Goal: Transaction & Acquisition: Purchase product/service

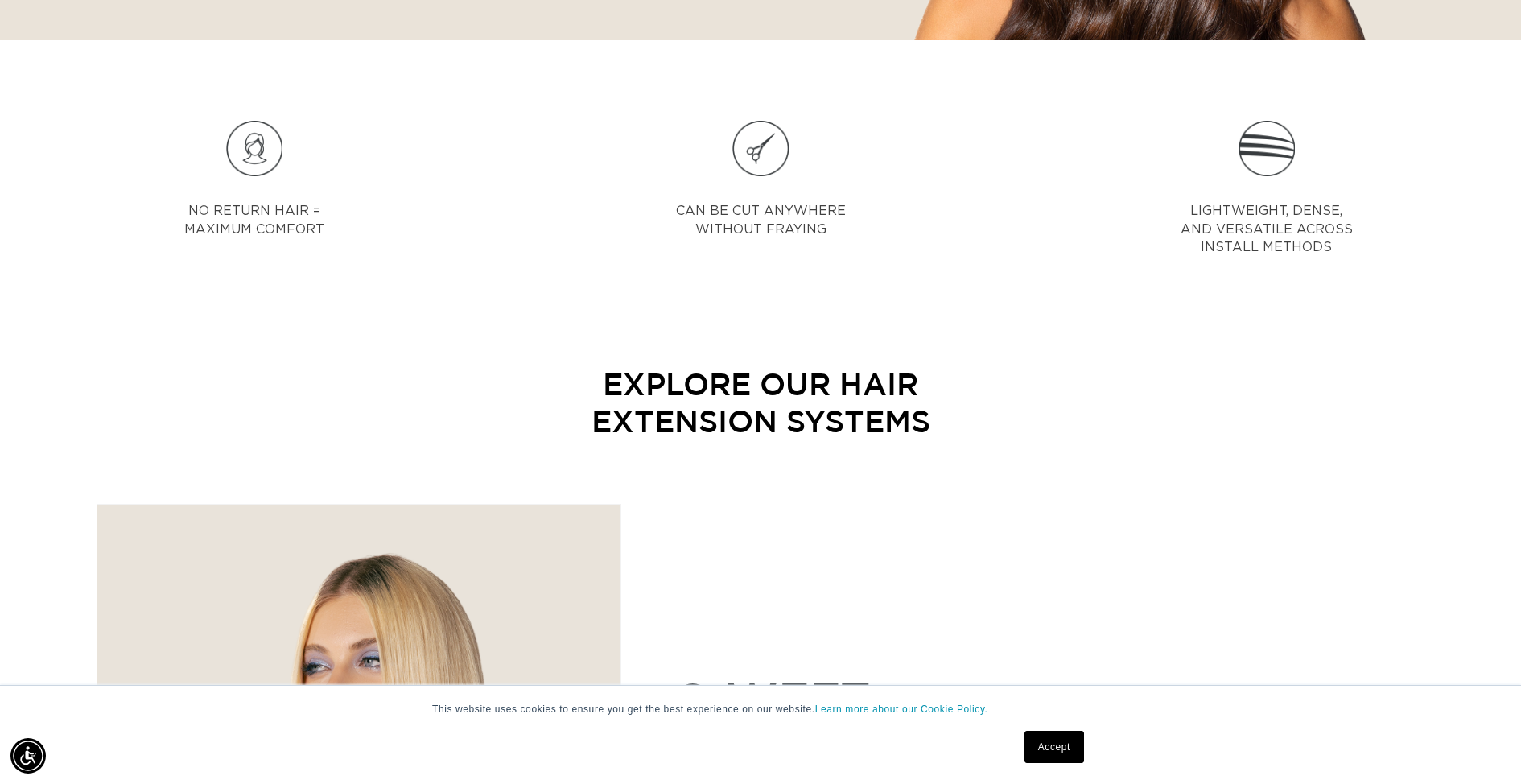
scroll to position [540, 0]
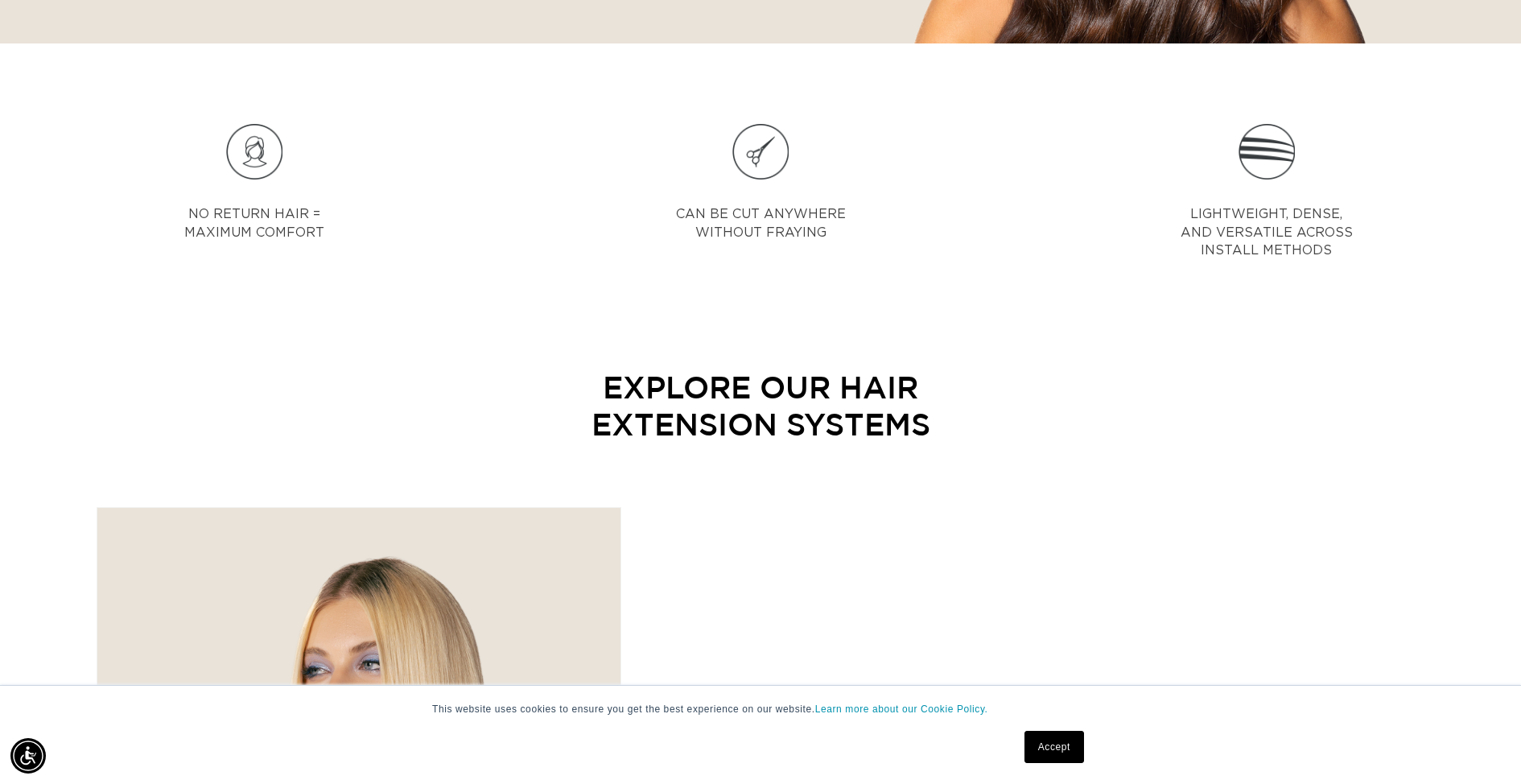
click at [1056, 754] on link "Accept" at bounding box center [1055, 747] width 59 height 32
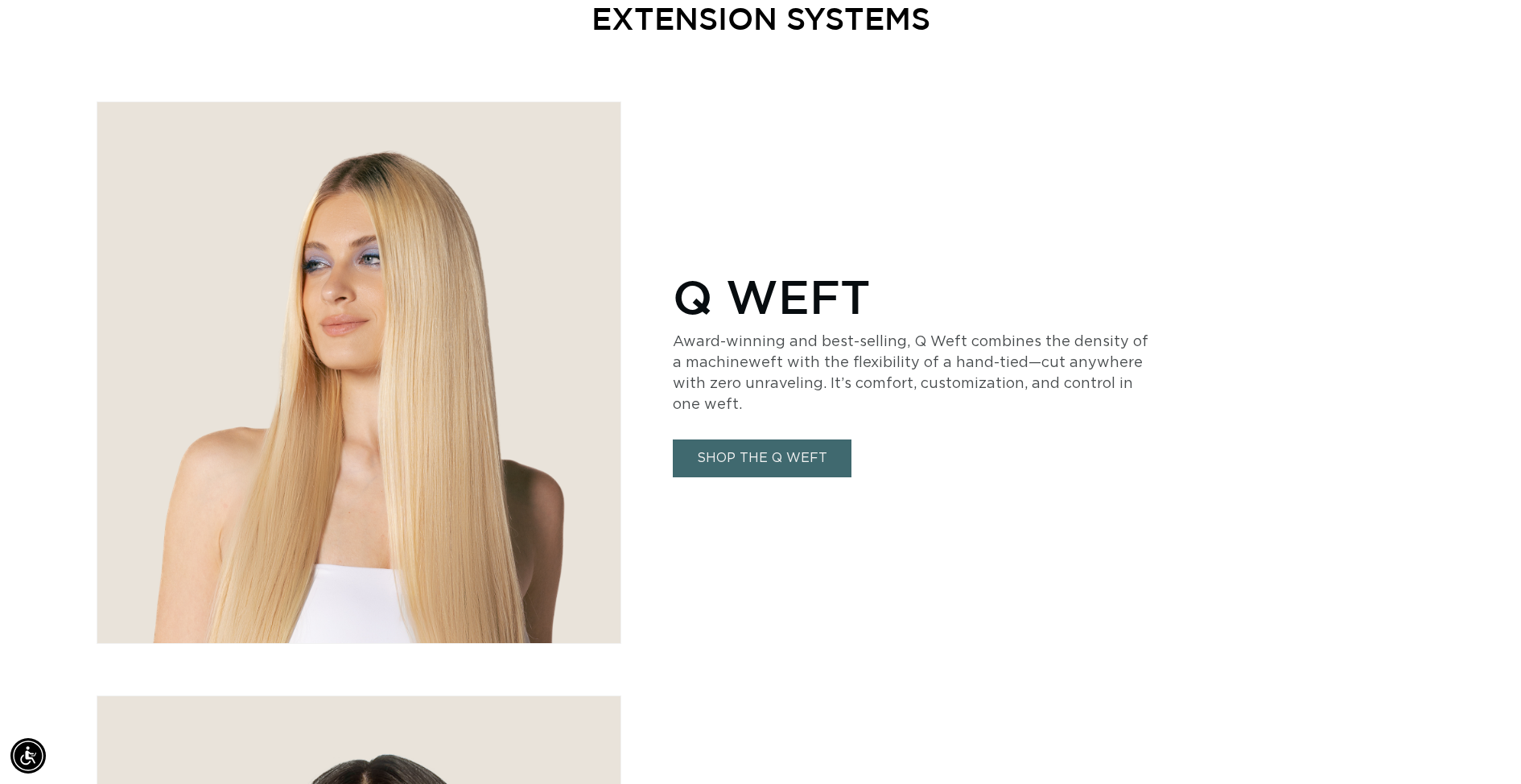
scroll to position [0, 2815]
click at [772, 461] on link "SHOP THE Q WEFT" at bounding box center [761, 458] width 179 height 38
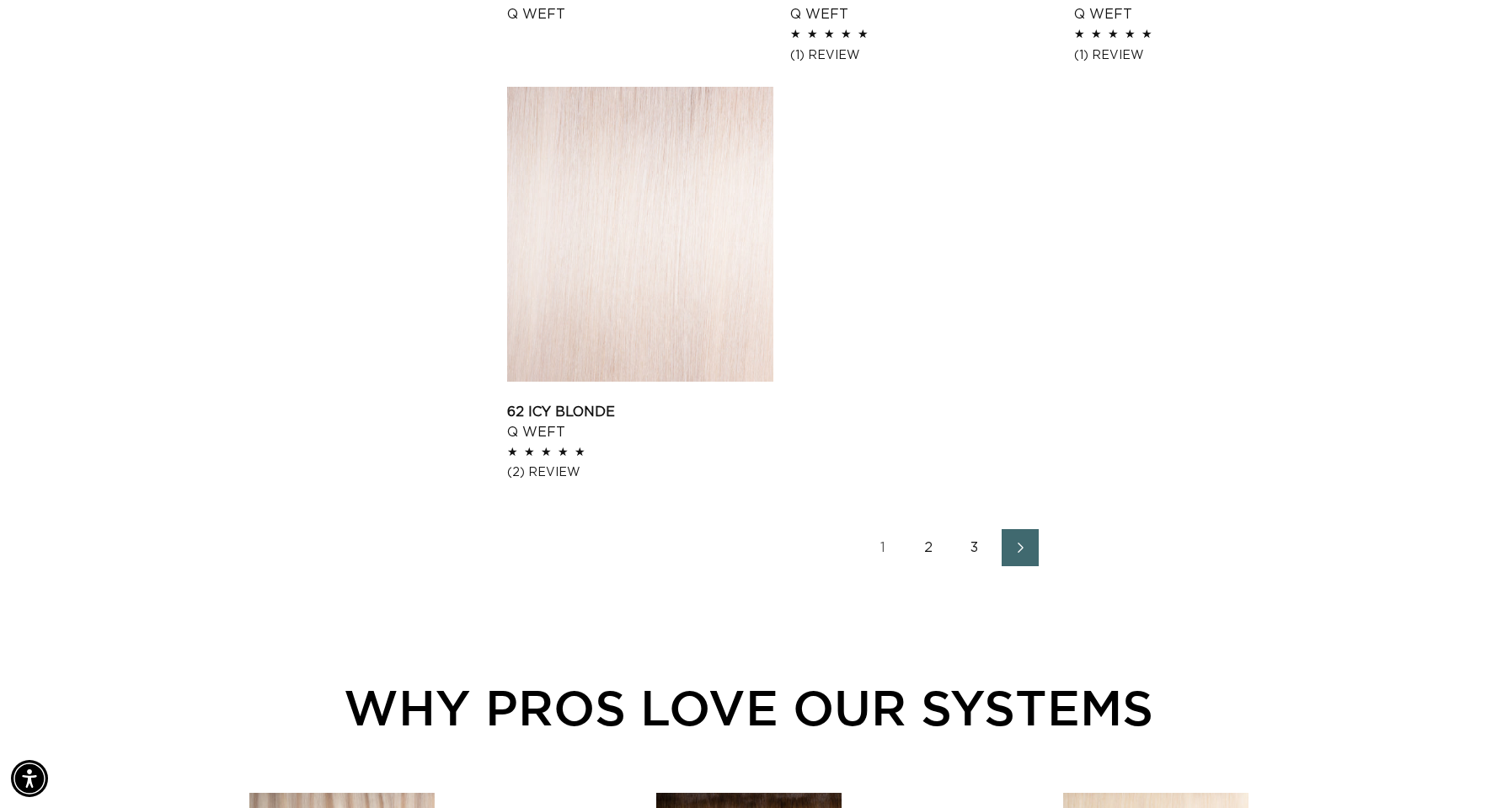
scroll to position [0, 2755]
click at [1030, 542] on icon "Next page" at bounding box center [1021, 548] width 22 height 12
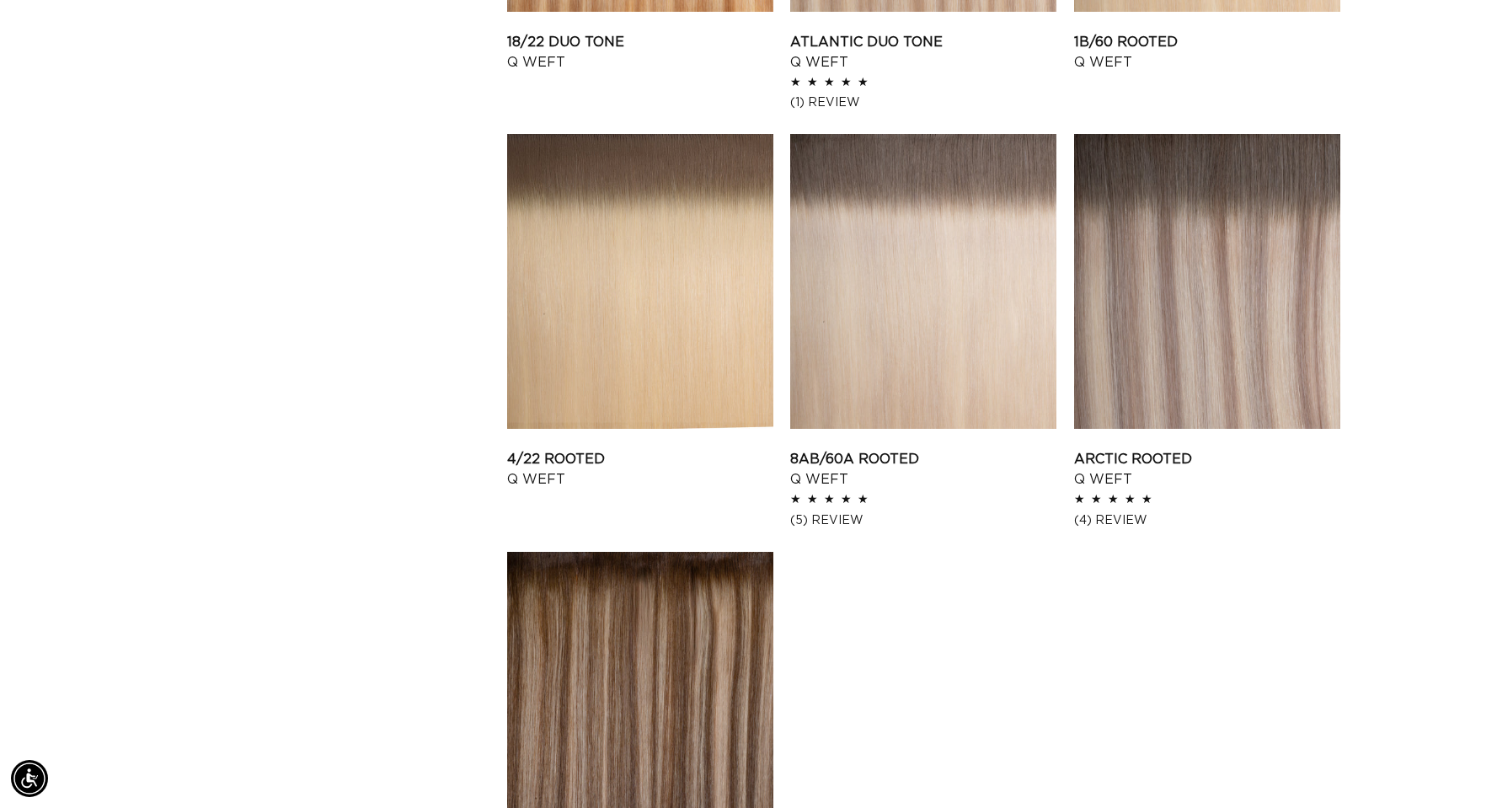
scroll to position [2693, 0]
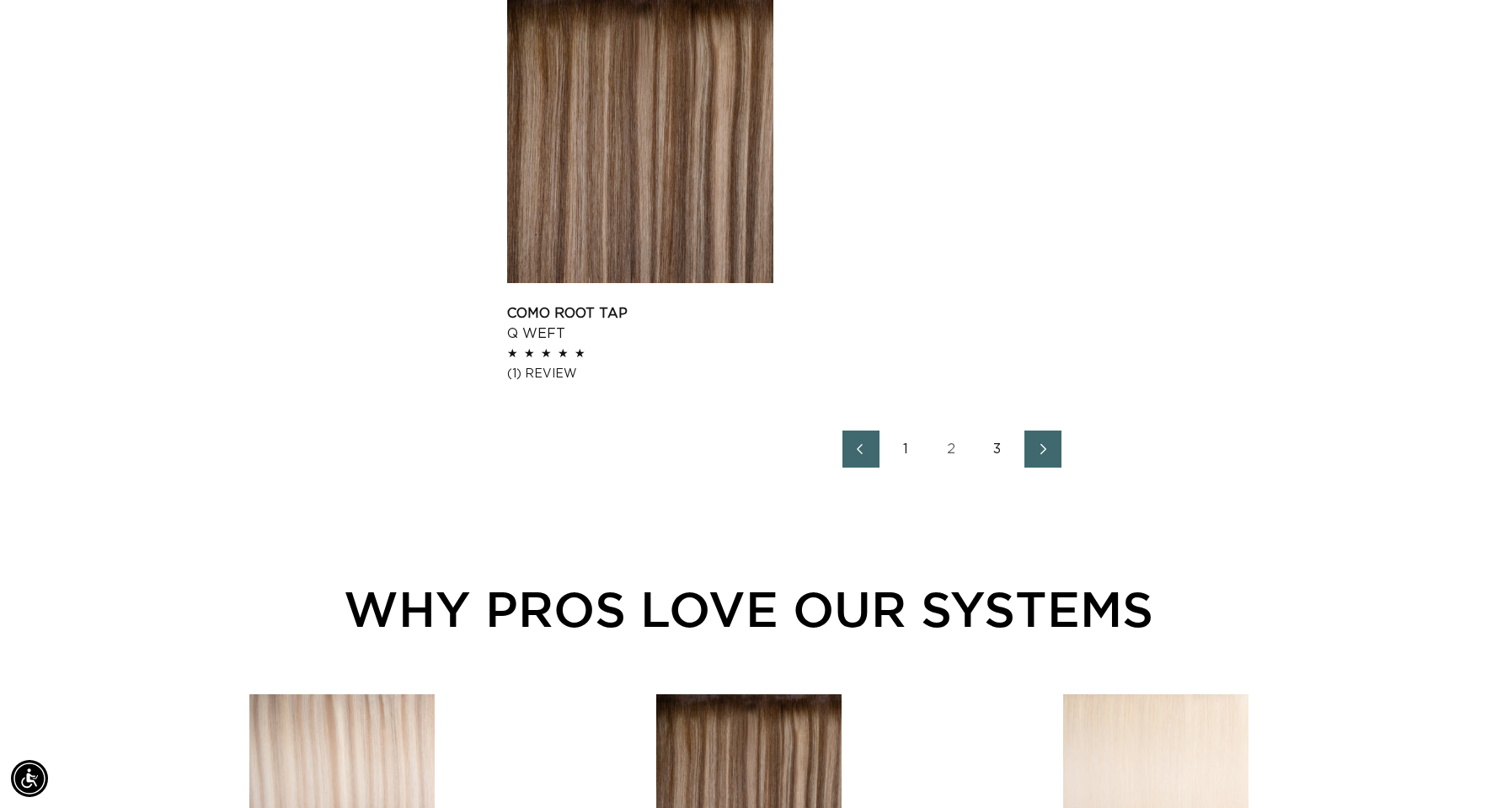
click at [1039, 447] on icon "Next page" at bounding box center [1044, 449] width 22 height 12
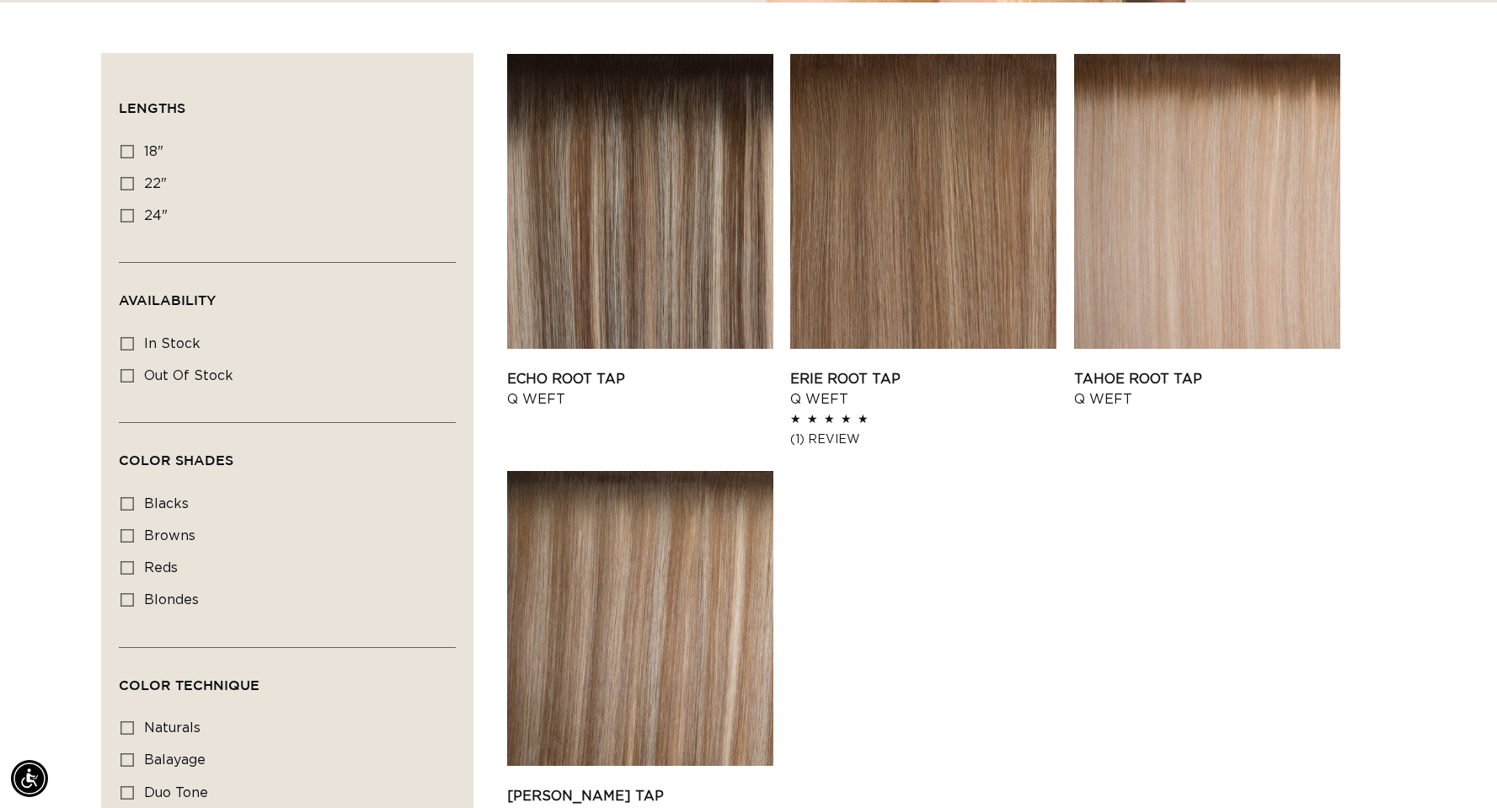
scroll to position [0, 2755]
